Goal: Task Accomplishment & Management: Use online tool/utility

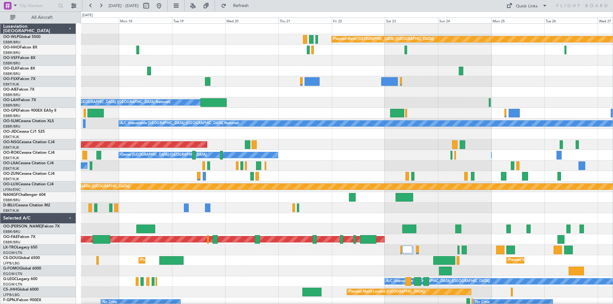
click at [350, 92] on div "Planned Maint [GEOGRAPHIC_DATA] ([GEOGRAPHIC_DATA]) Owner [GEOGRAPHIC_DATA] (Br…" at bounding box center [347, 177] width 532 height 306
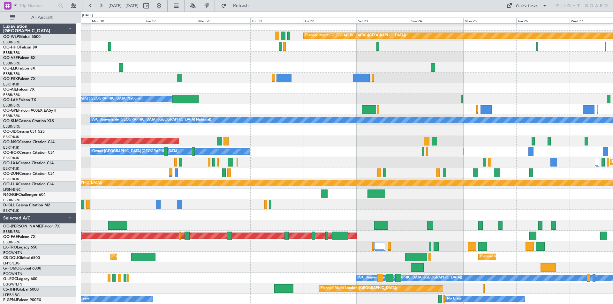
scroll to position [4, 0]
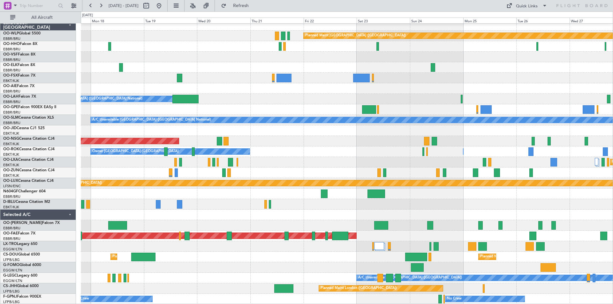
click at [397, 101] on div "Planned Maint [GEOGRAPHIC_DATA] ([GEOGRAPHIC_DATA]) Owner [GEOGRAPHIC_DATA] (Br…" at bounding box center [347, 162] width 532 height 285
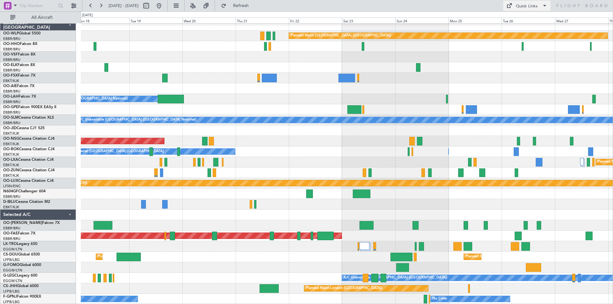
click at [528, 8] on div "Quick Links" at bounding box center [527, 6] width 22 height 6
click at [507, 21] on button "Trip Builder" at bounding box center [528, 20] width 48 height 15
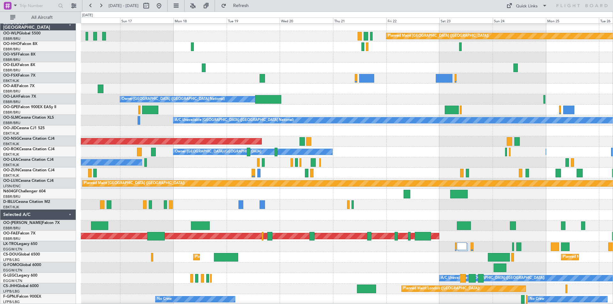
scroll to position [0, 0]
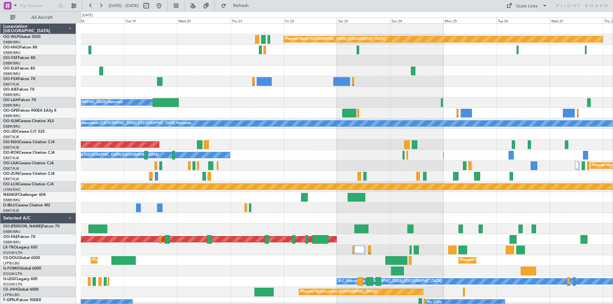
click at [298, 120] on div "Planned Maint [GEOGRAPHIC_DATA] ([GEOGRAPHIC_DATA]) Owner [GEOGRAPHIC_DATA] (Br…" at bounding box center [347, 166] width 532 height 285
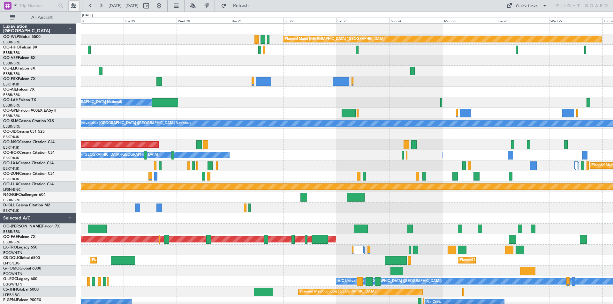
click at [71, 4] on button at bounding box center [74, 6] width 10 height 10
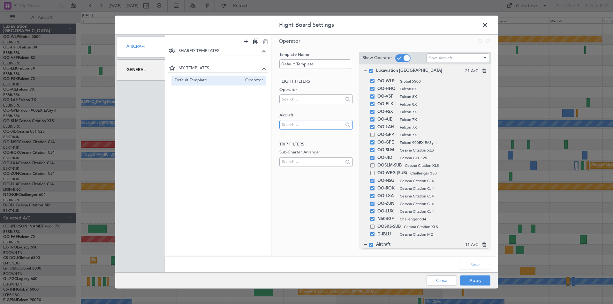
click at [289, 126] on input "text" at bounding box center [312, 125] width 61 height 10
type input "t7-em"
click at [289, 135] on span "T7-EMI" at bounding box center [316, 135] width 63 height 10
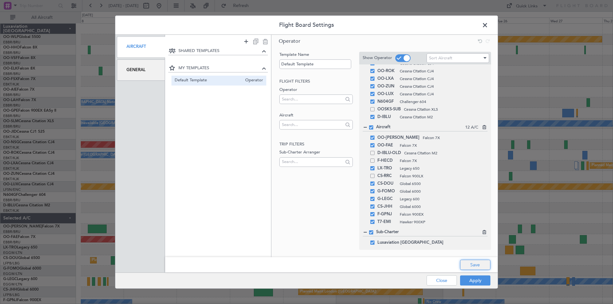
click at [472, 267] on button "Save" at bounding box center [475, 265] width 30 height 10
click at [474, 279] on button "Apply" at bounding box center [475, 281] width 30 height 10
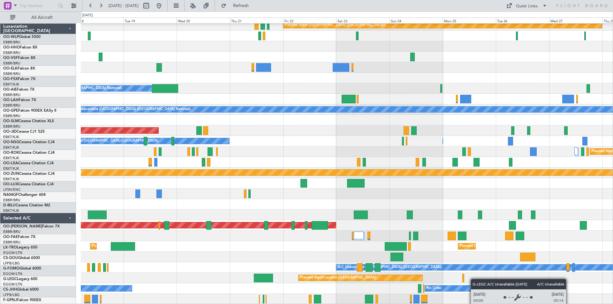
scroll to position [14, 0]
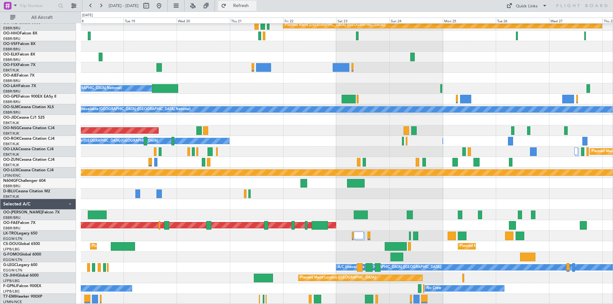
click at [255, 6] on span "Refresh" at bounding box center [241, 6] width 27 height 4
click at [520, 6] on div "Quick Links" at bounding box center [527, 6] width 22 height 6
click at [518, 17] on button "Trip Builder" at bounding box center [528, 20] width 48 height 15
click at [512, 6] on span at bounding box center [509, 6] width 8 height 8
click at [508, 20] on button "Trip Builder" at bounding box center [528, 20] width 48 height 15
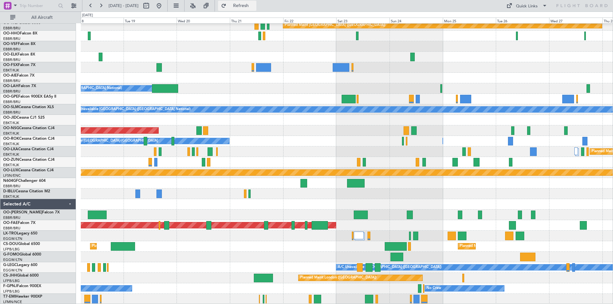
click at [257, 9] on button "Refresh" at bounding box center [237, 6] width 38 height 10
click at [257, 8] on button "Refresh" at bounding box center [237, 6] width 38 height 10
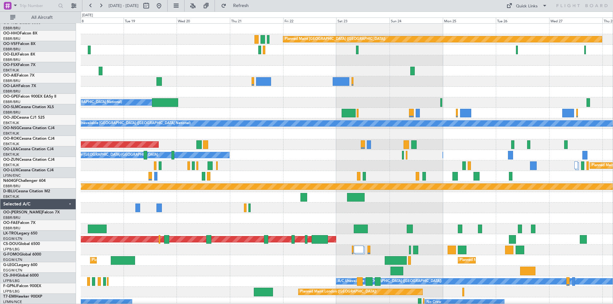
scroll to position [0, 0]
